Goal: Task Accomplishment & Management: Use online tool/utility

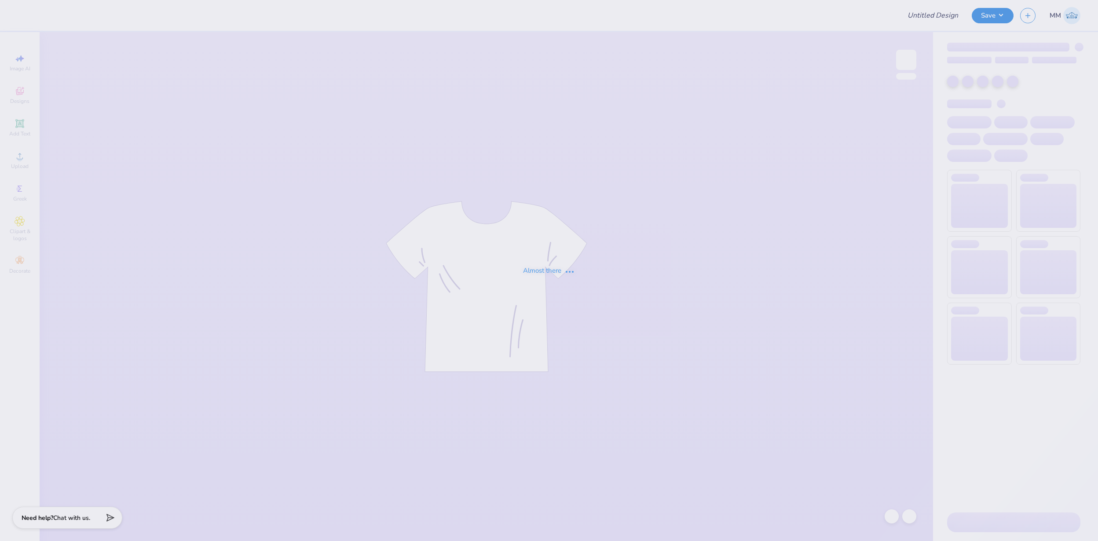
type input "FPS238862"
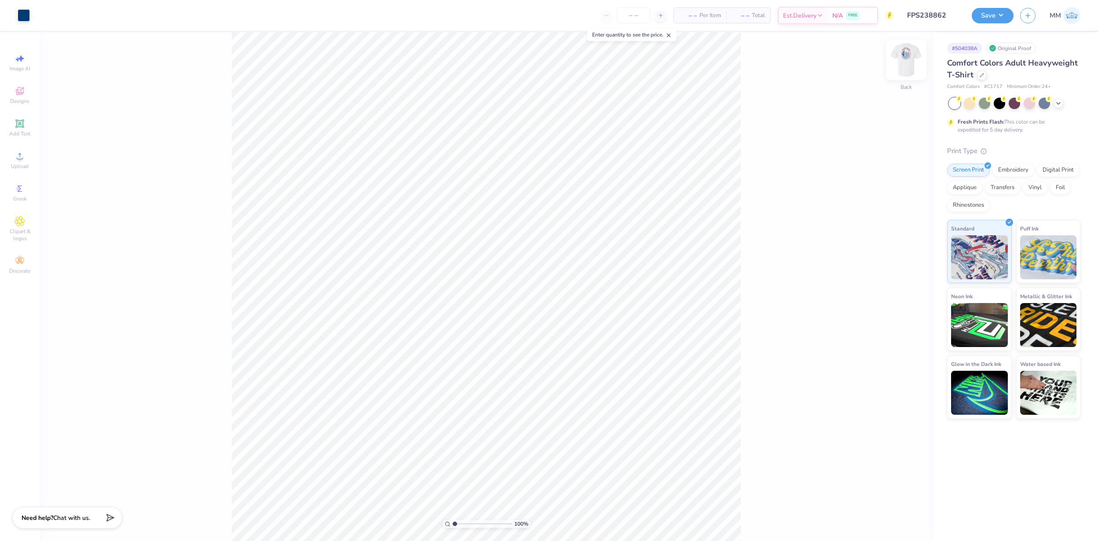
click at [732, 59] on img at bounding box center [906, 59] width 35 height 35
click at [732, 58] on img at bounding box center [906, 59] width 35 height 35
click at [732, 63] on img at bounding box center [906, 59] width 35 height 35
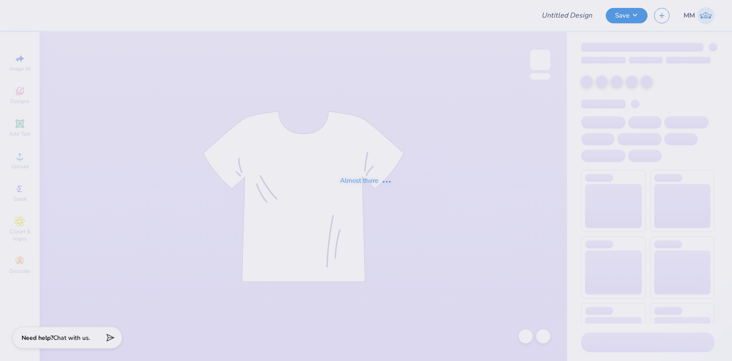
type input "FPS238874"
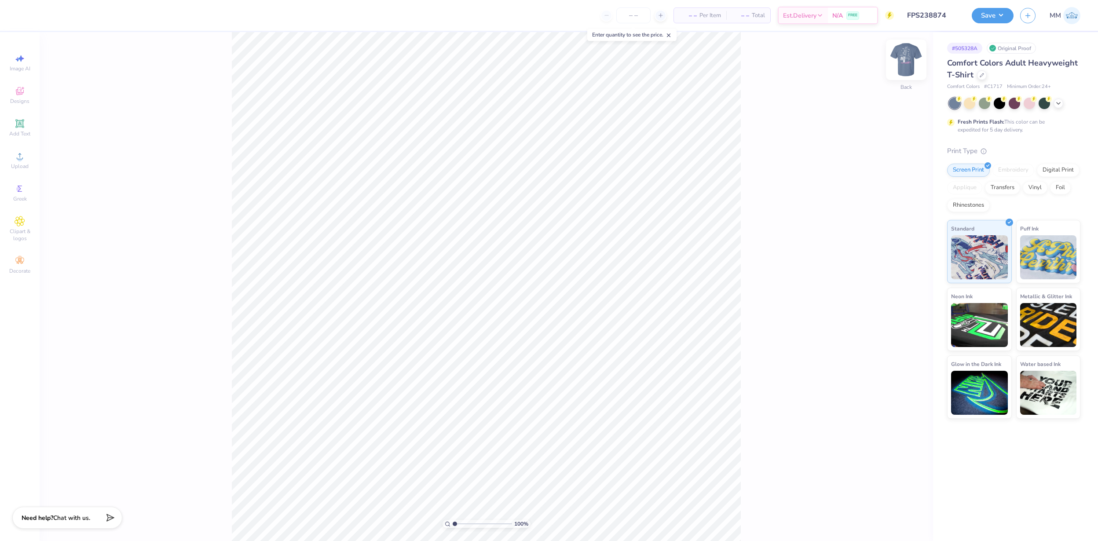
click at [732, 58] on img at bounding box center [906, 59] width 35 height 35
click at [58, 15] on div at bounding box center [55, 14] width 12 height 12
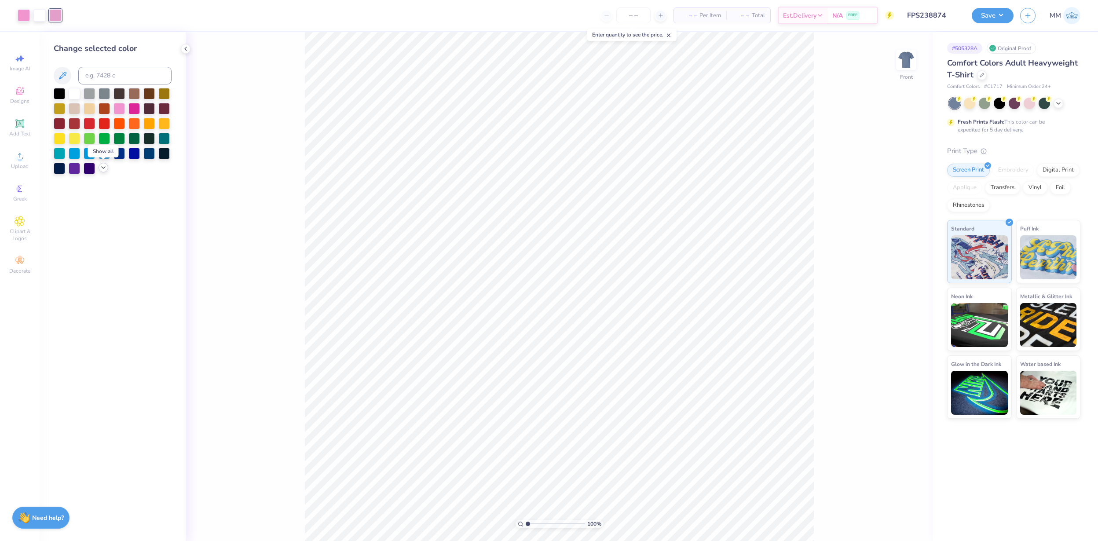
click at [103, 167] on icon at bounding box center [103, 167] width 7 height 7
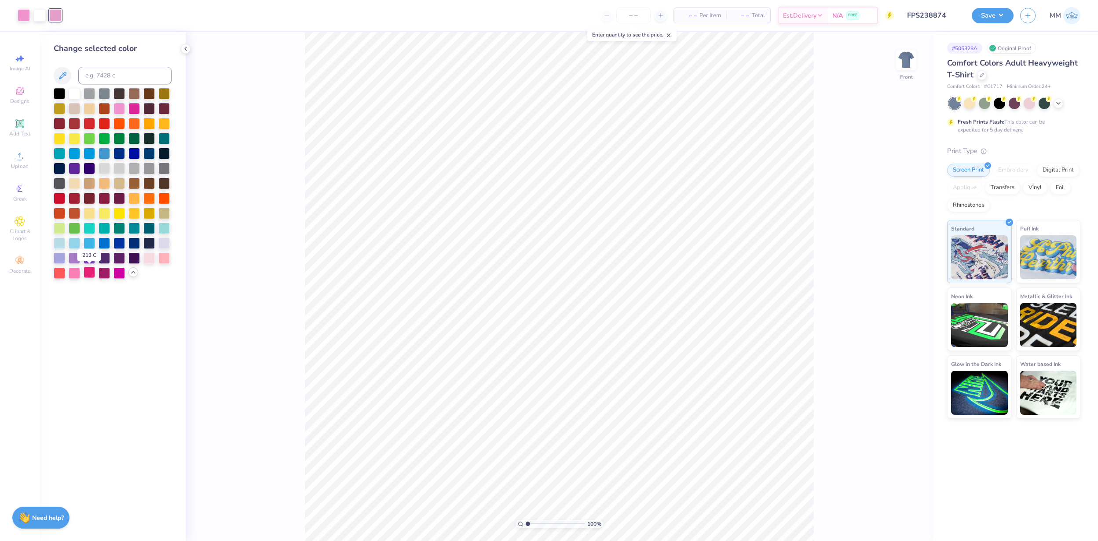
click at [88, 277] on div at bounding box center [89, 272] width 11 height 11
click at [23, 14] on div at bounding box center [24, 14] width 12 height 12
click at [91, 271] on div at bounding box center [89, 272] width 11 height 11
click at [74, 272] on div at bounding box center [74, 272] width 11 height 11
click at [732, 15] on button "Save" at bounding box center [993, 14] width 42 height 15
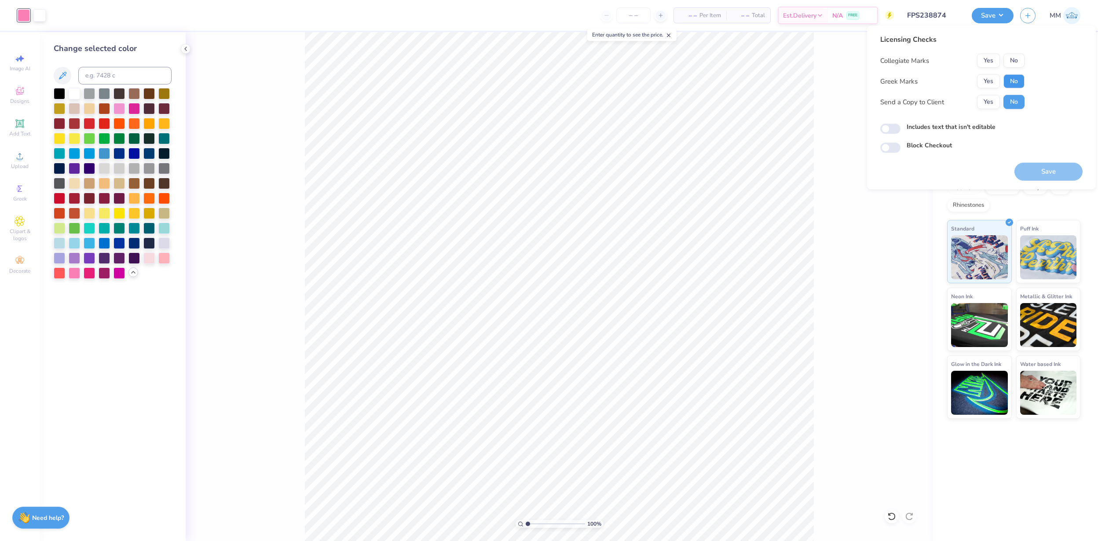
click at [732, 80] on button "No" at bounding box center [1013, 81] width 21 height 14
click at [732, 61] on button "No" at bounding box center [1013, 61] width 21 height 14
click at [732, 172] on button "Save" at bounding box center [1048, 172] width 68 height 18
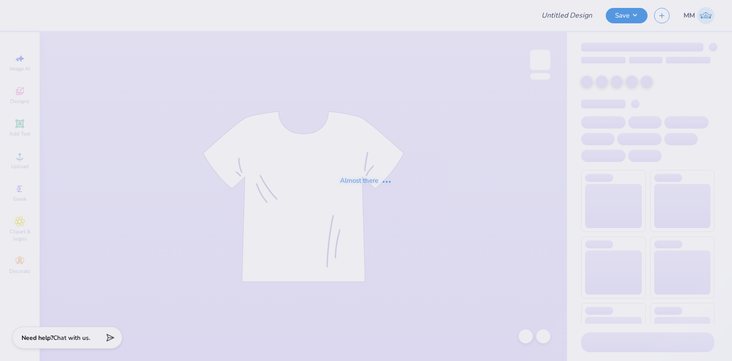
type input "FPS238879"
